Goal: Navigation & Orientation: Find specific page/section

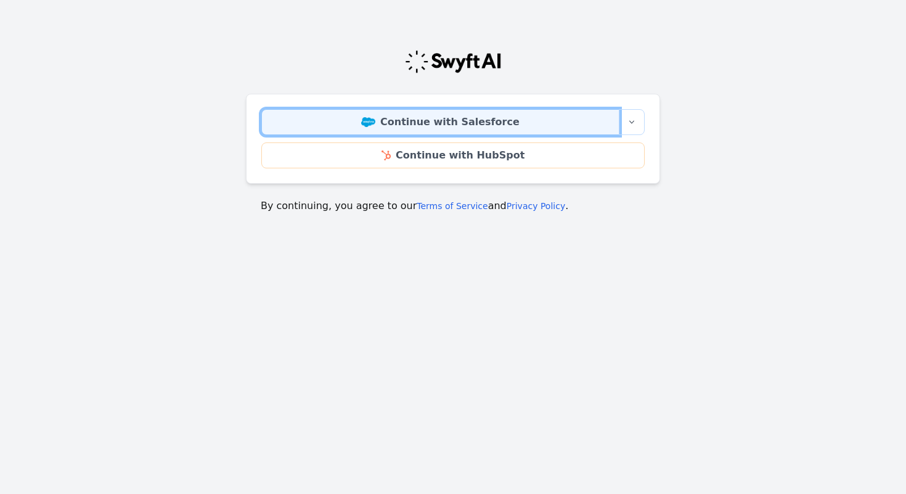
click at [443, 118] on link "Continue with Salesforce" at bounding box center [440, 122] width 358 height 26
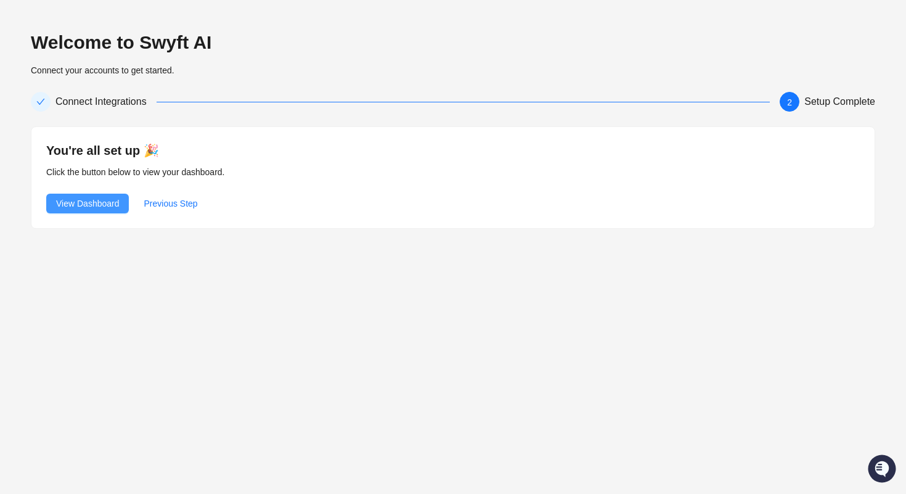
click at [91, 208] on span "View Dashboard" at bounding box center [87, 204] width 63 height 14
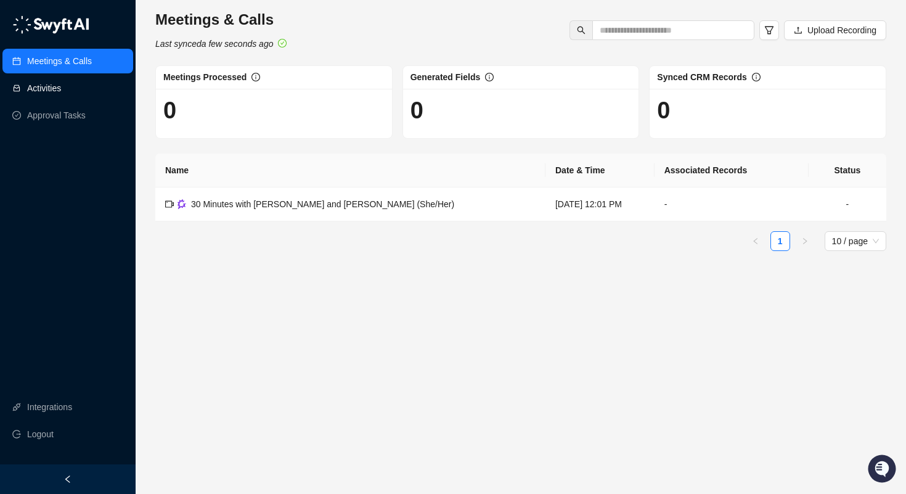
click at [61, 84] on link "Activities" at bounding box center [44, 88] width 34 height 25
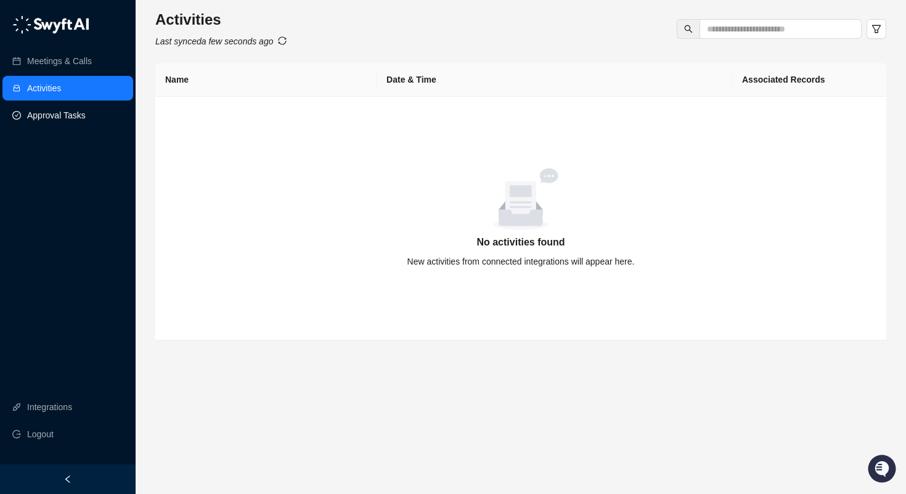
click at [57, 113] on link "Approval Tasks" at bounding box center [56, 115] width 59 height 25
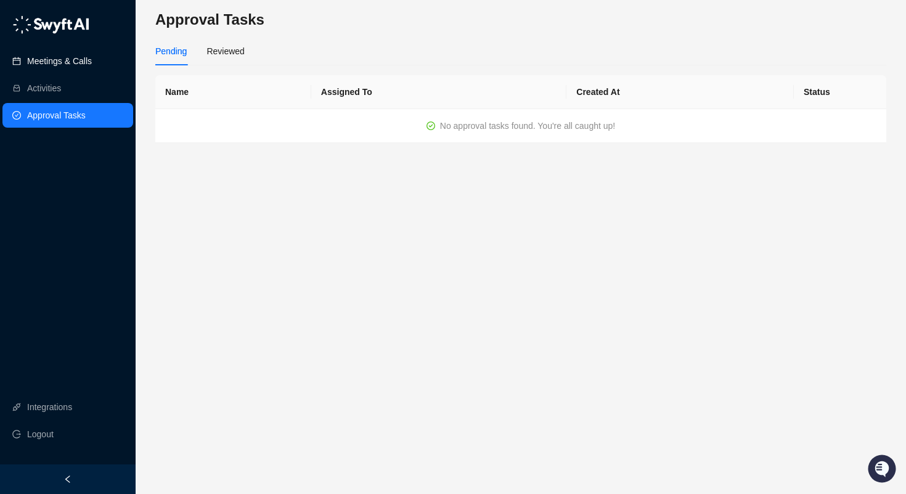
click at [74, 68] on link "Meetings & Calls" at bounding box center [59, 61] width 65 height 25
